Goal: Information Seeking & Learning: Learn about a topic

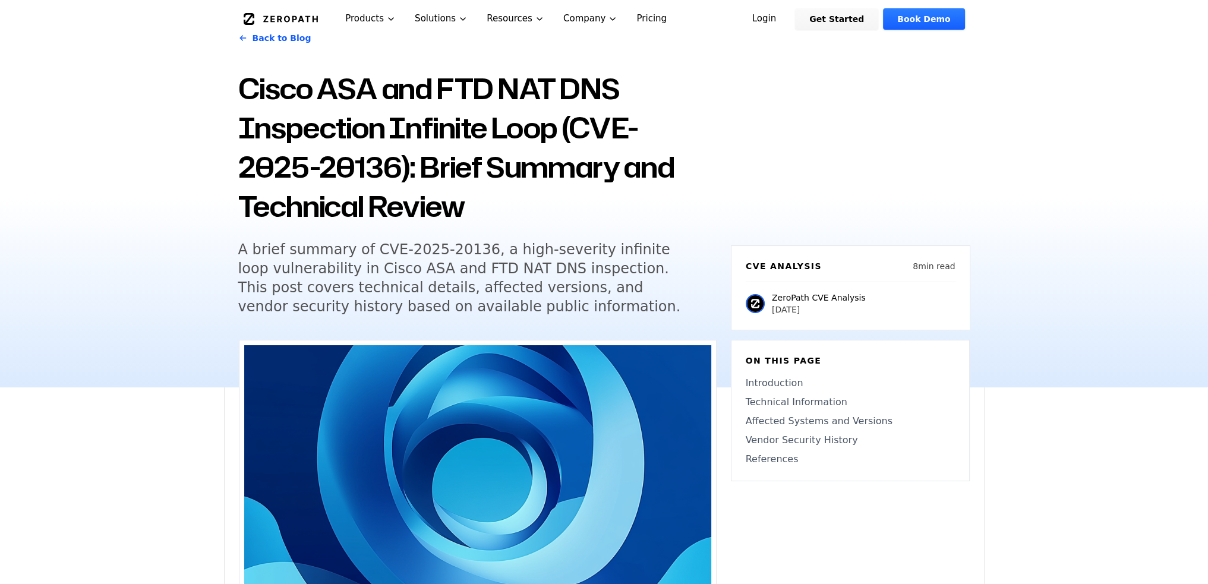
scroll to position [119, 0]
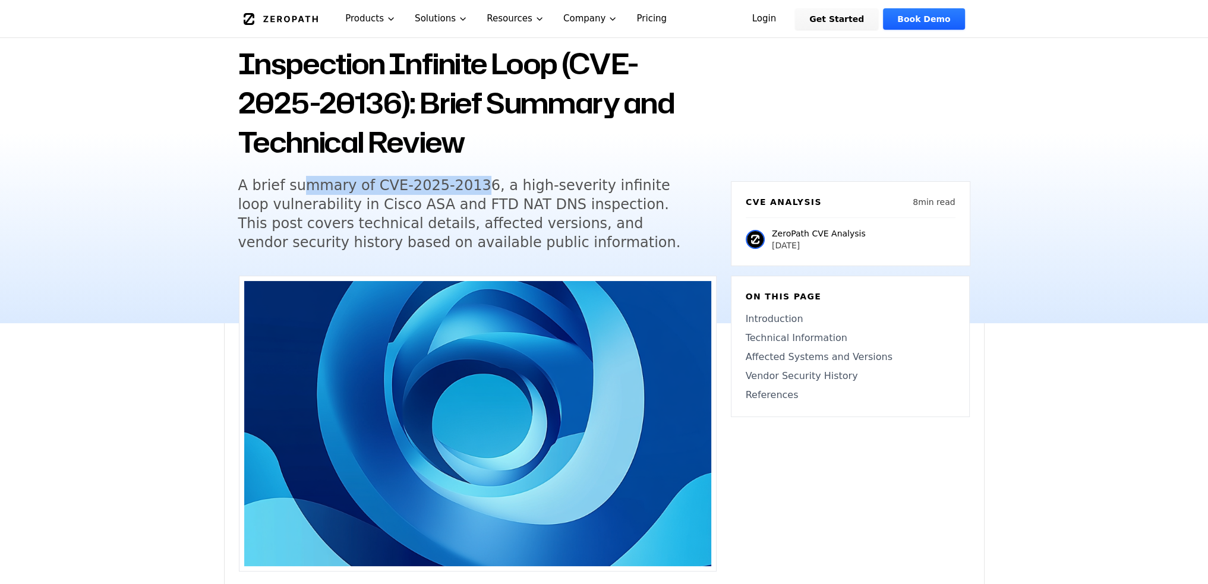
drag, startPoint x: 298, startPoint y: 193, endPoint x: 462, endPoint y: 182, distance: 163.7
click at [462, 182] on h5 "A brief summary of CVE-2025-20136, a high-severity infinite loop vulnerability …" at bounding box center [466, 214] width 456 height 76
click at [545, 186] on h5 "A brief summary of CVE-2025-20136, a high-severity infinite loop vulnerability …" at bounding box center [466, 214] width 456 height 76
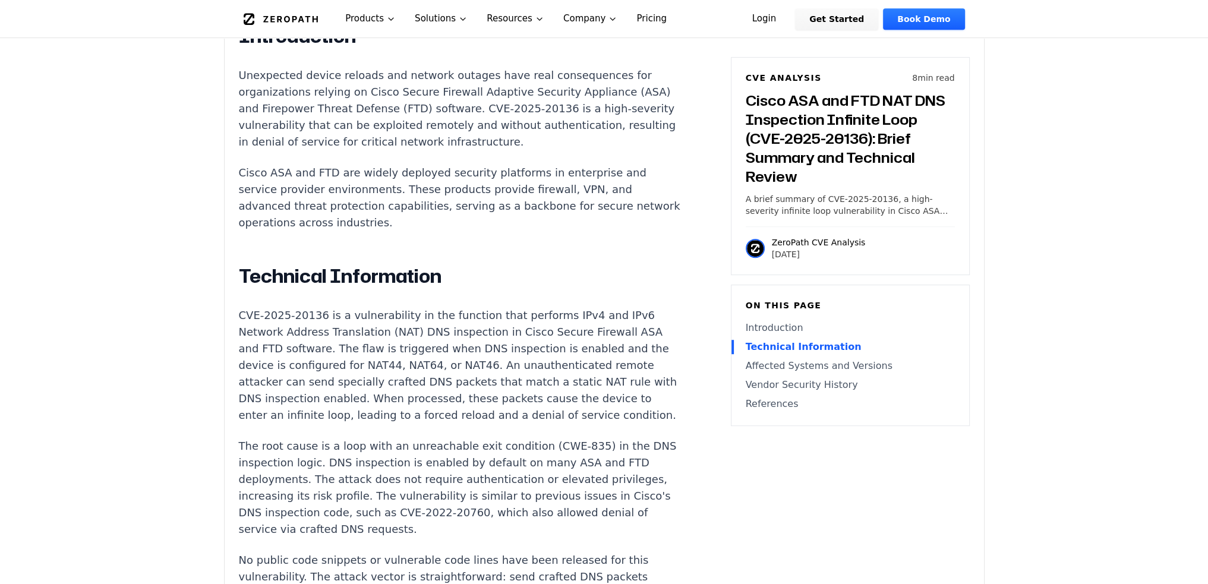
scroll to position [951, 0]
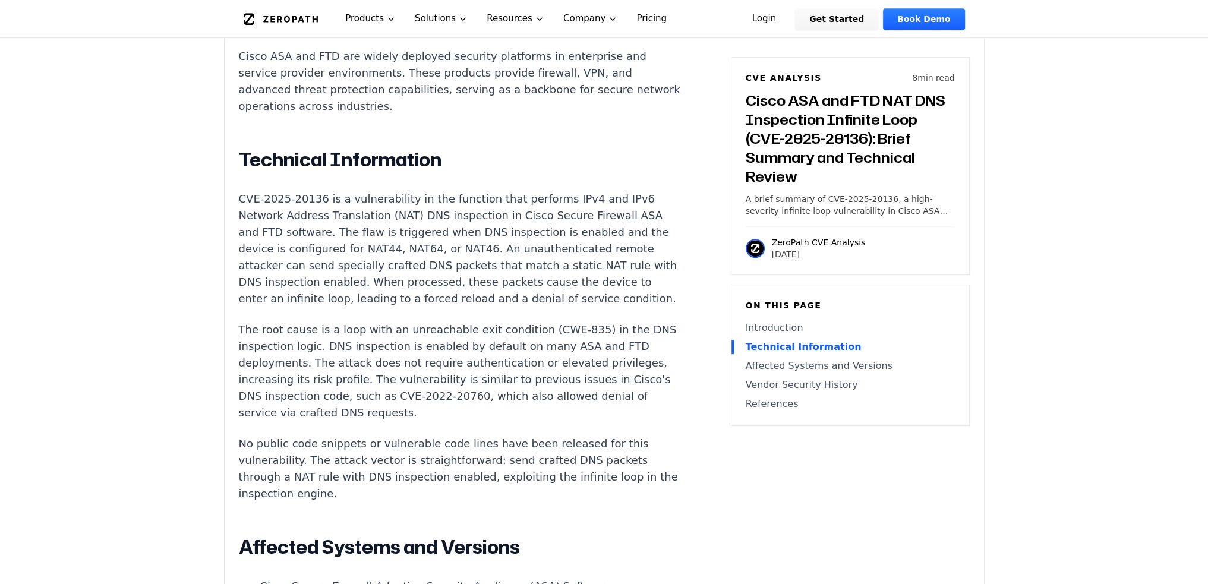
click at [322, 191] on p "CVE-2025-20136 is a vulnerability in the function that performs IPv4 and IPv6 N…" at bounding box center [460, 249] width 442 height 116
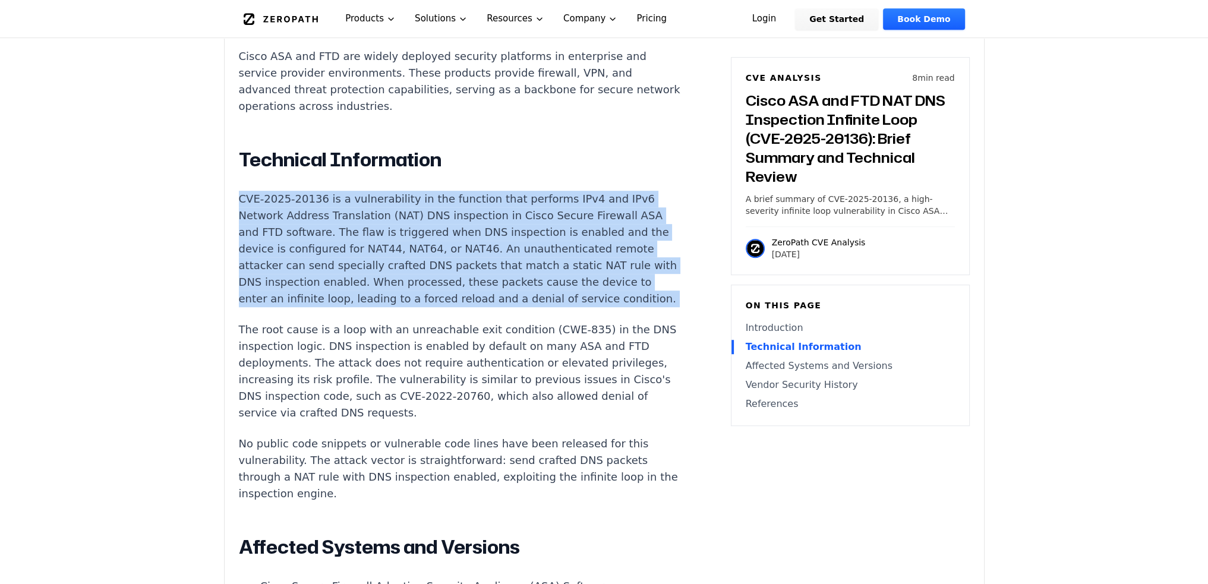
click at [322, 191] on p "CVE-2025-20136 is a vulnerability in the function that performs IPv4 and IPv6 N…" at bounding box center [460, 249] width 442 height 116
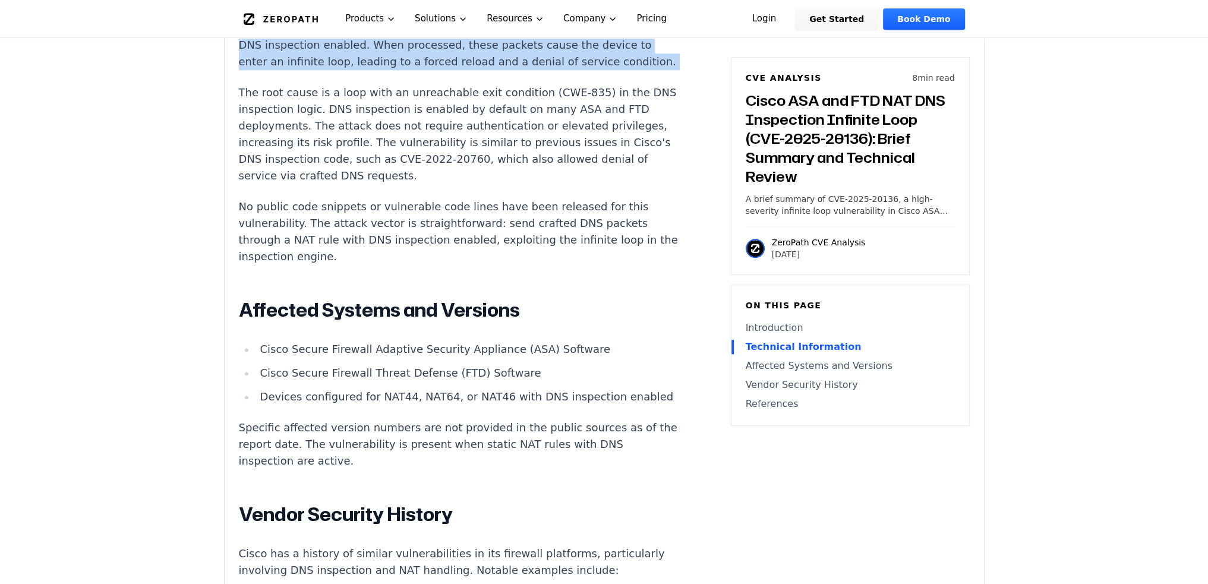
scroll to position [1248, 0]
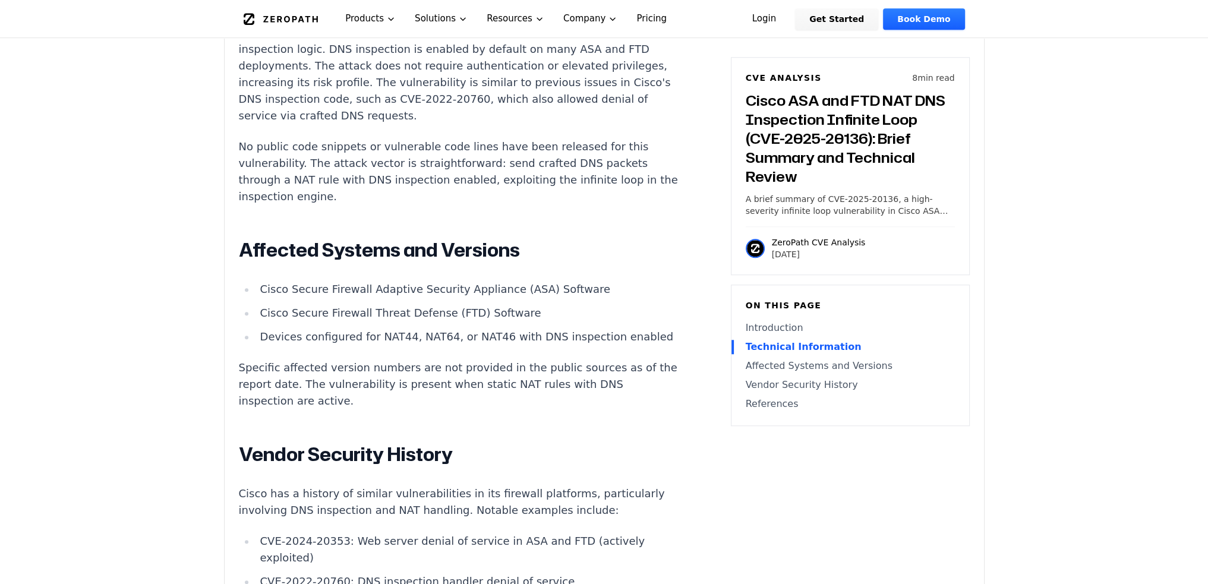
click at [337, 296] on li "Cisco Secure Firewall Adaptive Security Appliance (ASA) Software" at bounding box center [467, 289] width 425 height 17
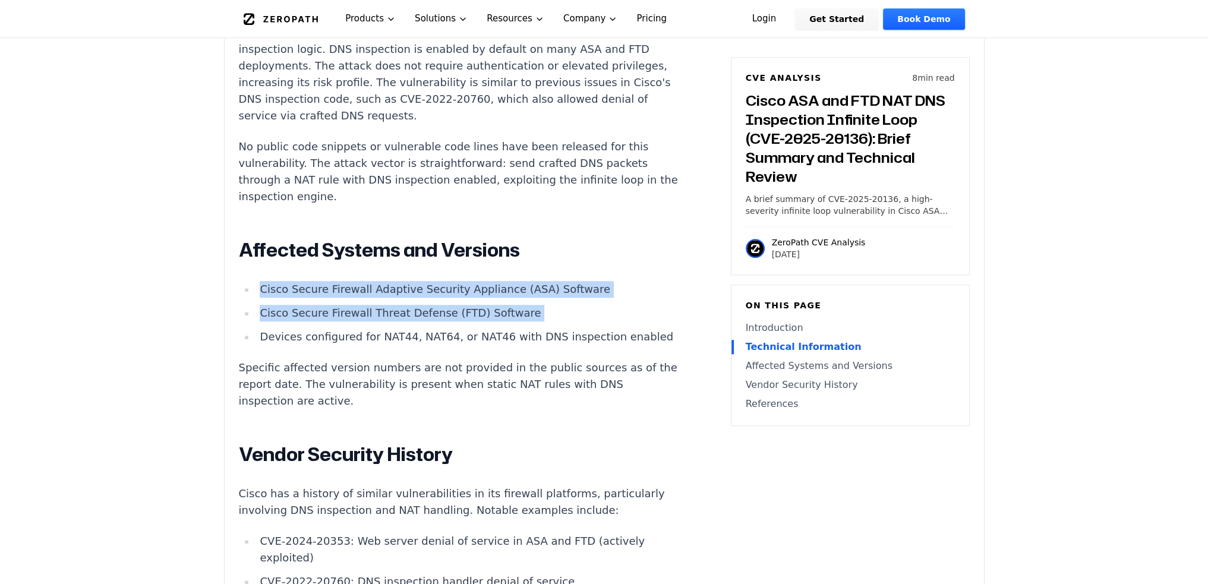
drag, startPoint x: 337, startPoint y: 296, endPoint x: 340, endPoint y: 314, distance: 18.1
click at [340, 314] on ul "Cisco Secure Firewall Adaptive Security Appliance (ASA) Software Cisco Secure F…" at bounding box center [460, 313] width 442 height 64
click at [340, 314] on li "Cisco Secure Firewall Threat Defense (FTD) Software" at bounding box center [467, 313] width 425 height 17
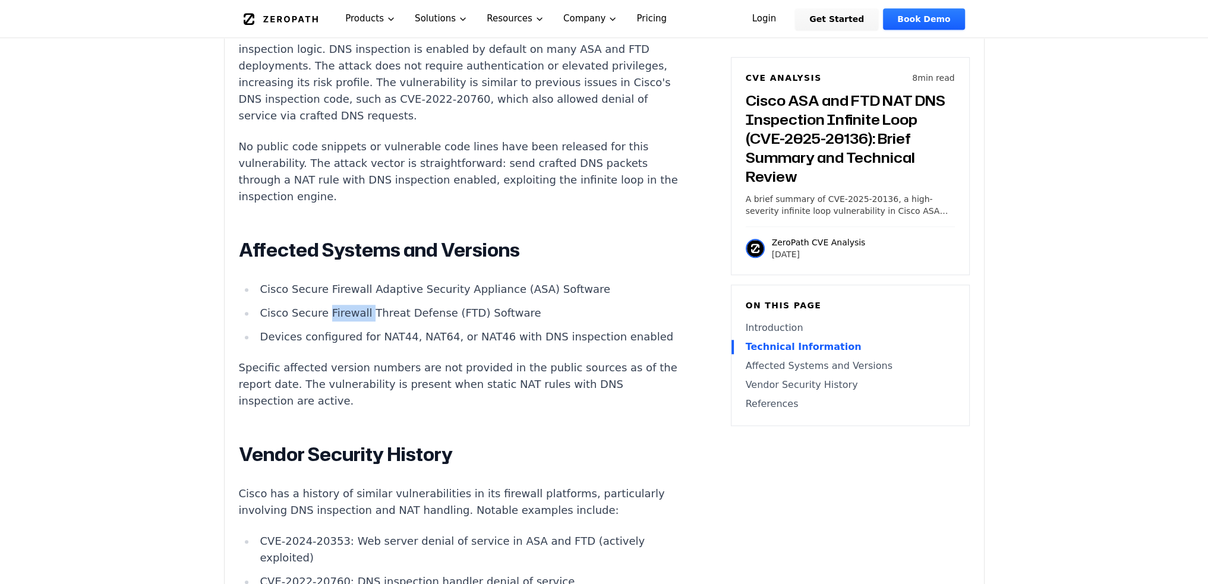
click at [340, 314] on li "Cisco Secure Firewall Threat Defense (FTD) Software" at bounding box center [467, 313] width 425 height 17
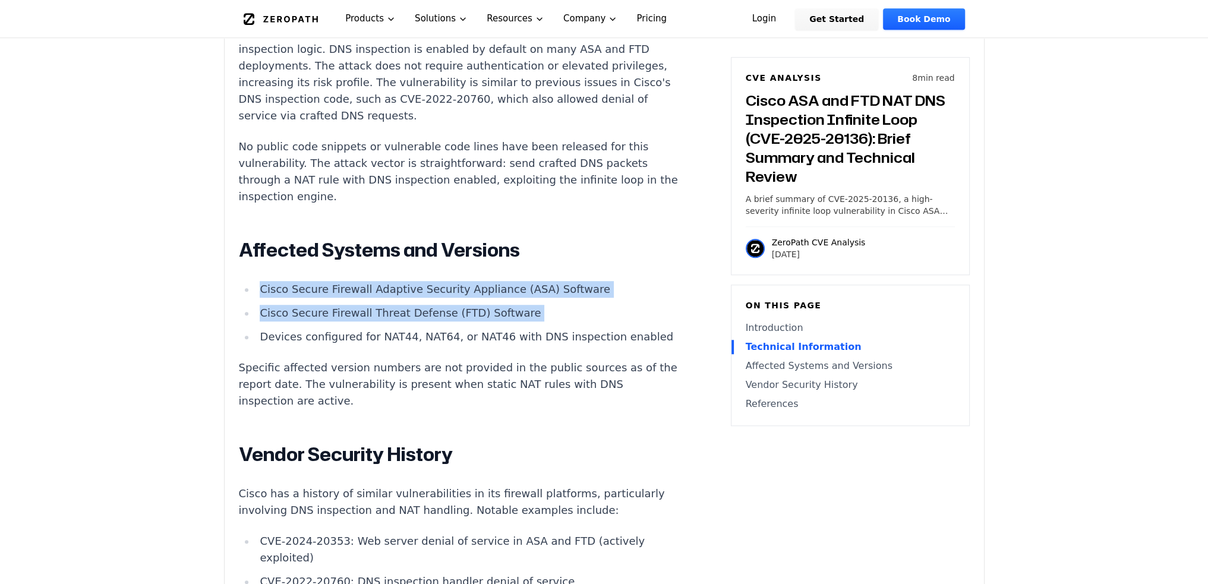
drag, startPoint x: 340, startPoint y: 314, endPoint x: 341, endPoint y: 291, distance: 23.8
click at [341, 291] on ul "Cisco Secure Firewall Adaptive Security Appliance (ASA) Software Cisco Secure F…" at bounding box center [460, 313] width 442 height 64
click at [341, 291] on li "Cisco Secure Firewall Adaptive Security Appliance (ASA) Software" at bounding box center [467, 289] width 425 height 17
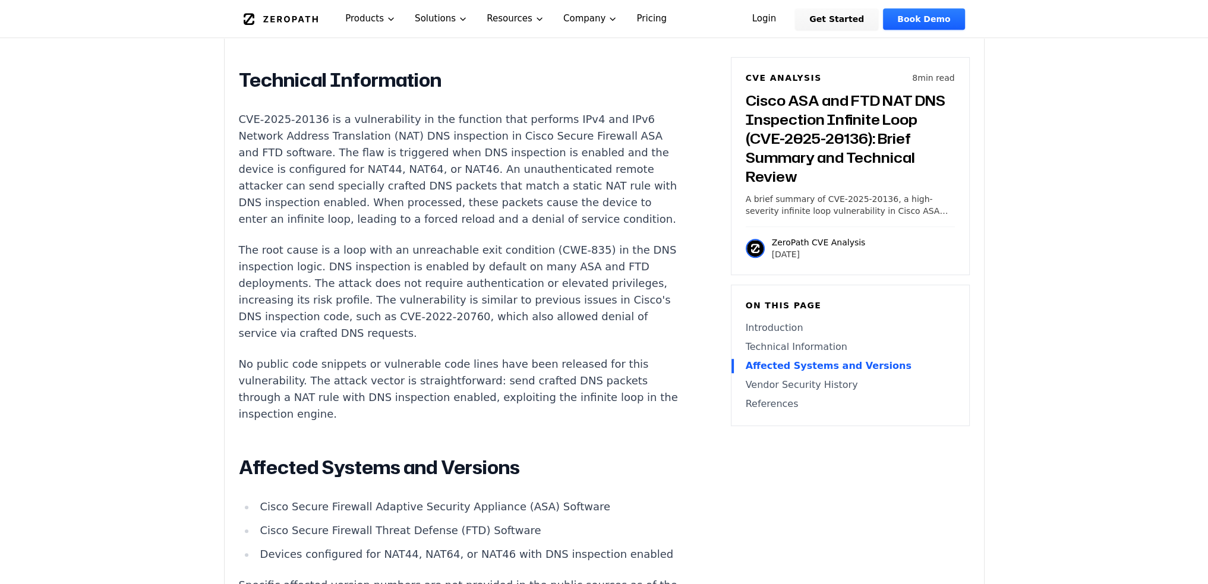
scroll to position [1010, 0]
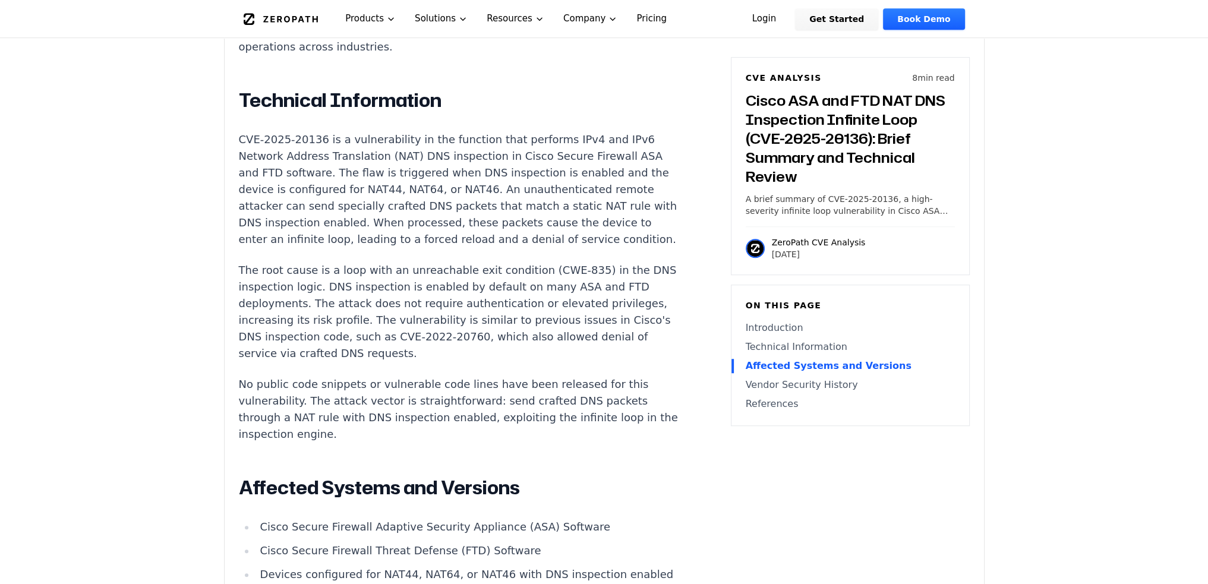
click at [317, 131] on p "CVE-2025-20136 is a vulnerability in the function that performs IPv4 and IPv6 N…" at bounding box center [460, 189] width 442 height 116
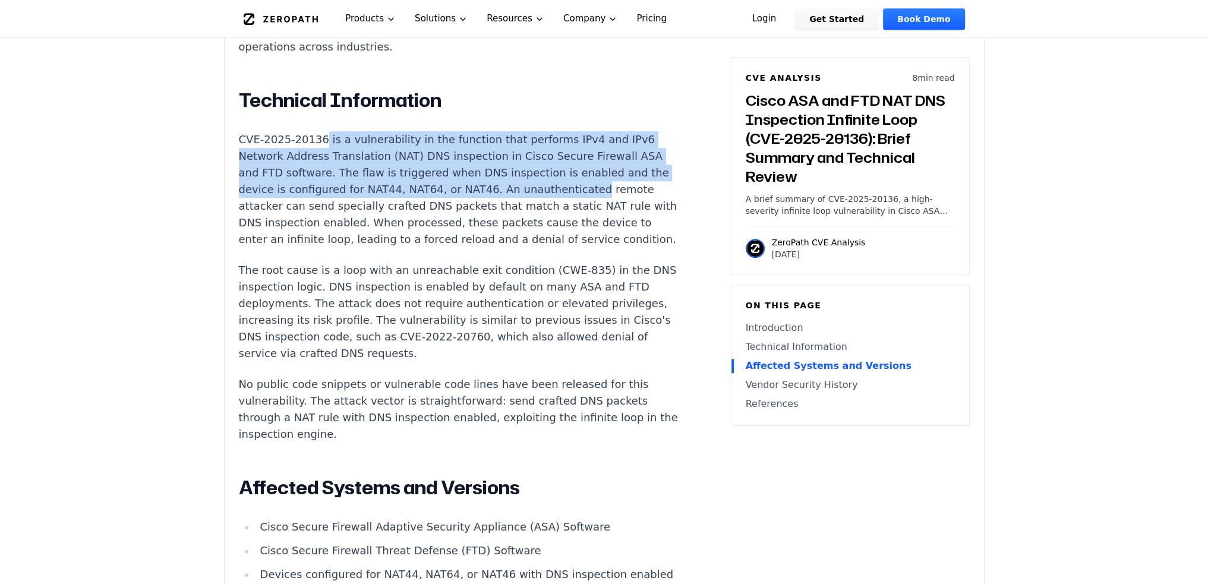
drag, startPoint x: 317, startPoint y: 127, endPoint x: 605, endPoint y: 173, distance: 291.9
click at [605, 173] on p "CVE-2025-20136 is a vulnerability in the function that performs IPv4 and IPv6 N…" at bounding box center [460, 189] width 442 height 116
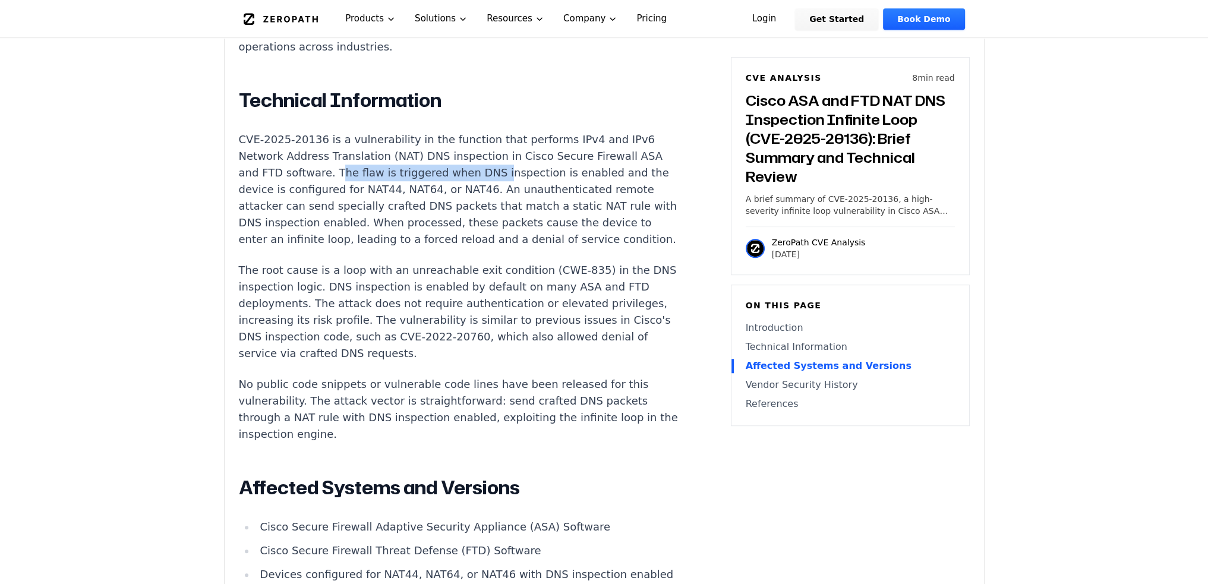
drag, startPoint x: 332, startPoint y: 157, endPoint x: 480, endPoint y: 160, distance: 148.6
click at [480, 160] on p "CVE-2025-20136 is a vulnerability in the function that performs IPv4 and IPv6 N…" at bounding box center [460, 189] width 442 height 116
